Goal: Task Accomplishment & Management: Use online tool/utility

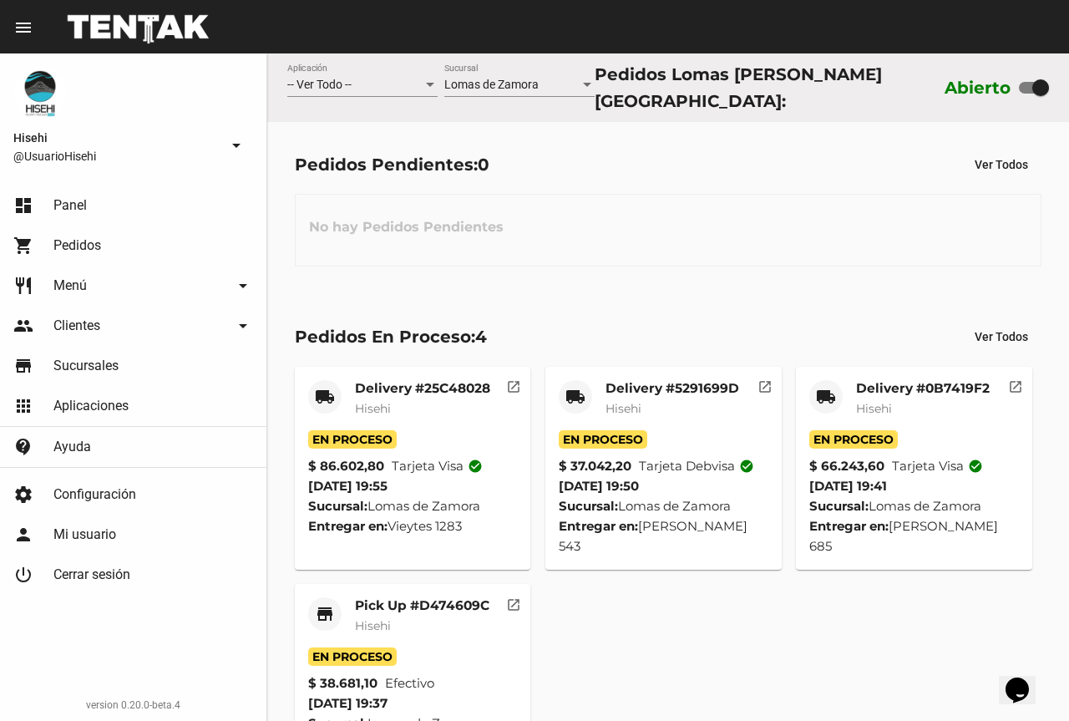
scroll to position [49, 0]
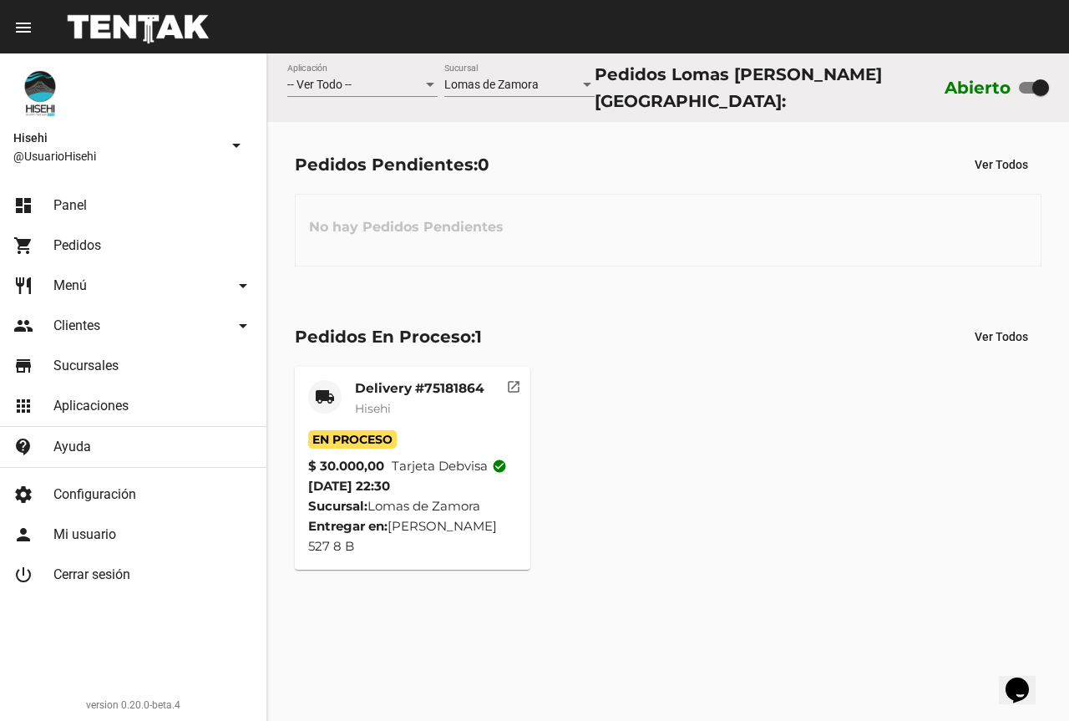
click at [421, 401] on mat-card-subtitle "Hisehi" at bounding box center [419, 408] width 129 height 17
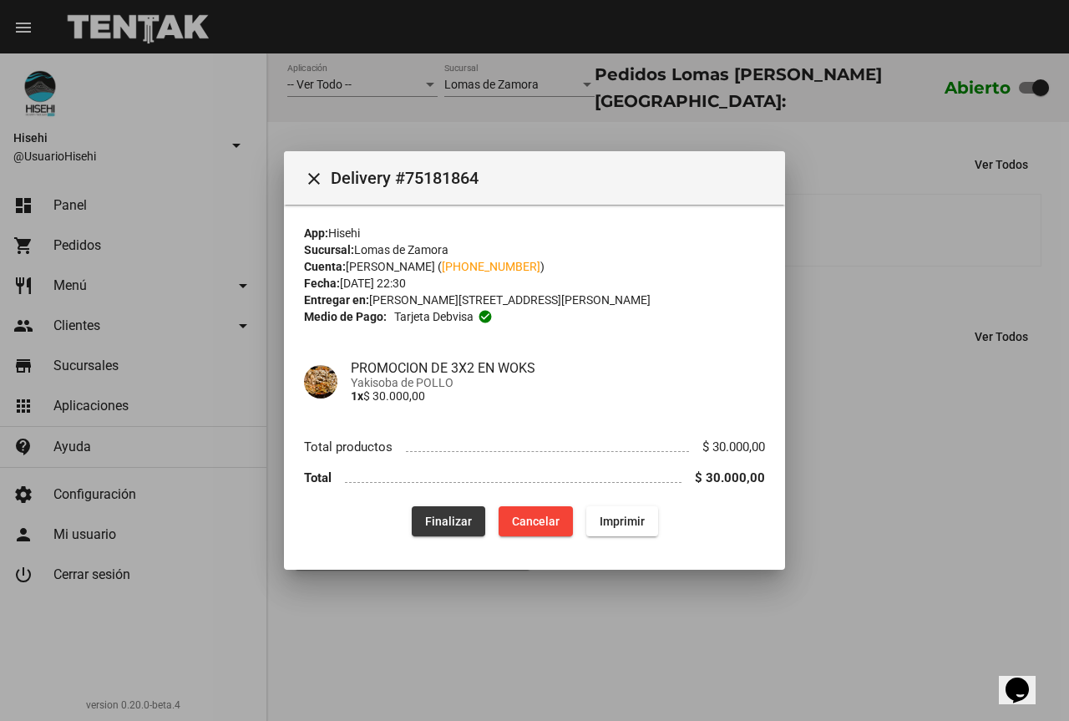
click at [451, 520] on span "Finalizar" at bounding box center [448, 521] width 47 height 13
